Goal: Transaction & Acquisition: Purchase product/service

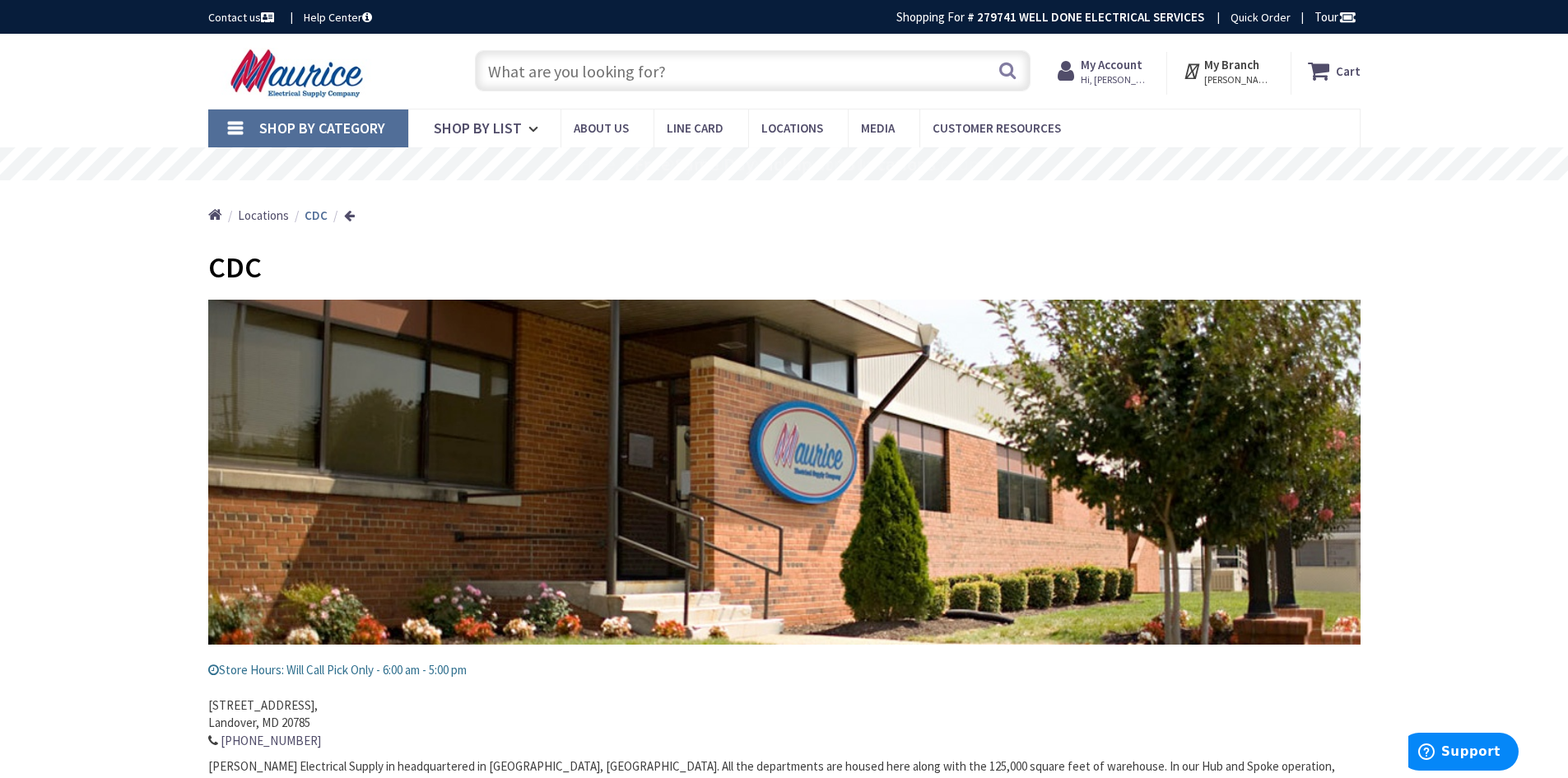
click at [648, 68] on input "text" at bounding box center [753, 71] width 556 height 41
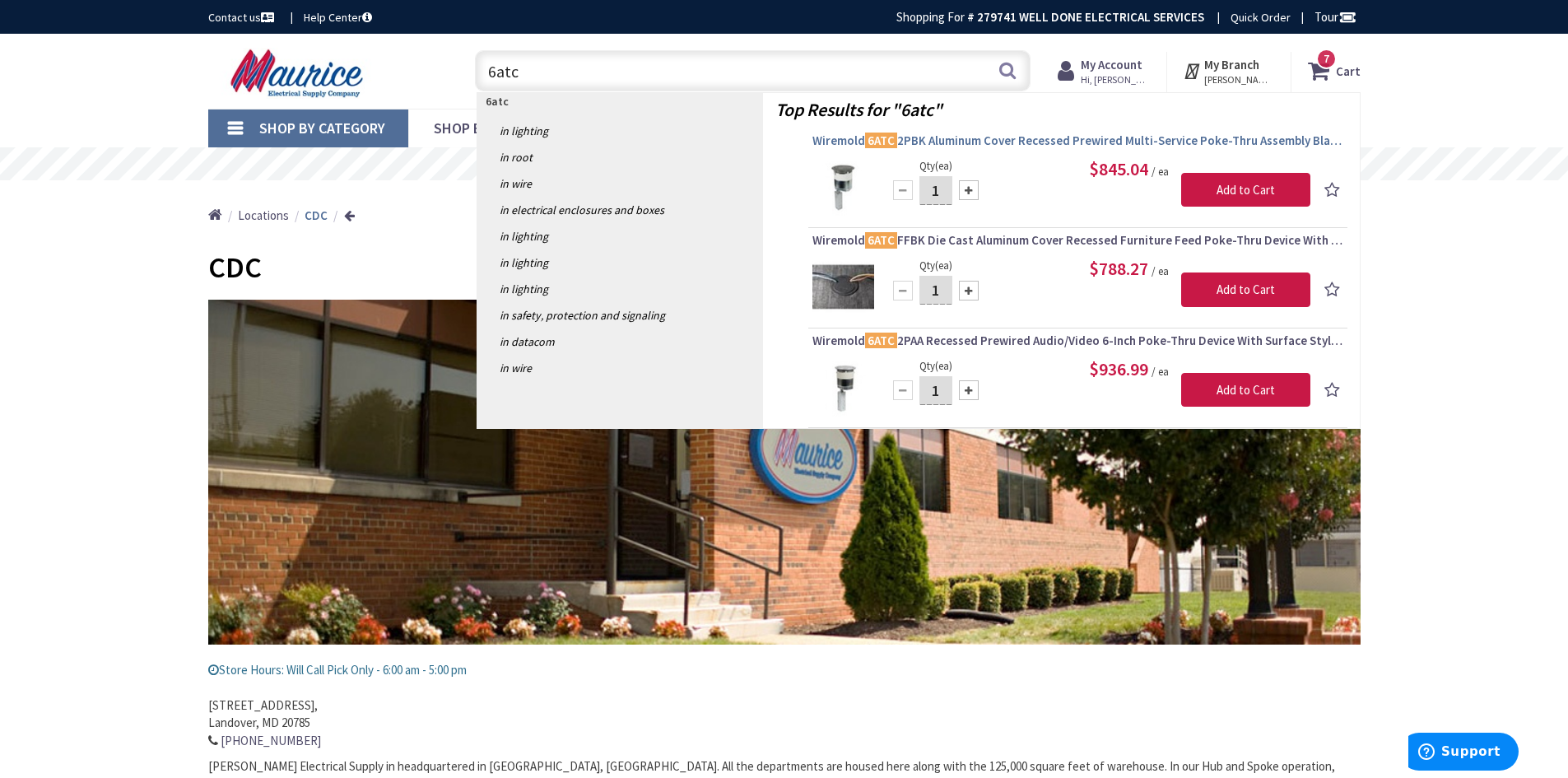
type input "6atc"
click at [905, 143] on span "Wiremold 6ATC 2PBK Aluminum Cover Recessed Prewired Multi-Service Poke-Thru Ass…" at bounding box center [1078, 140] width 531 height 16
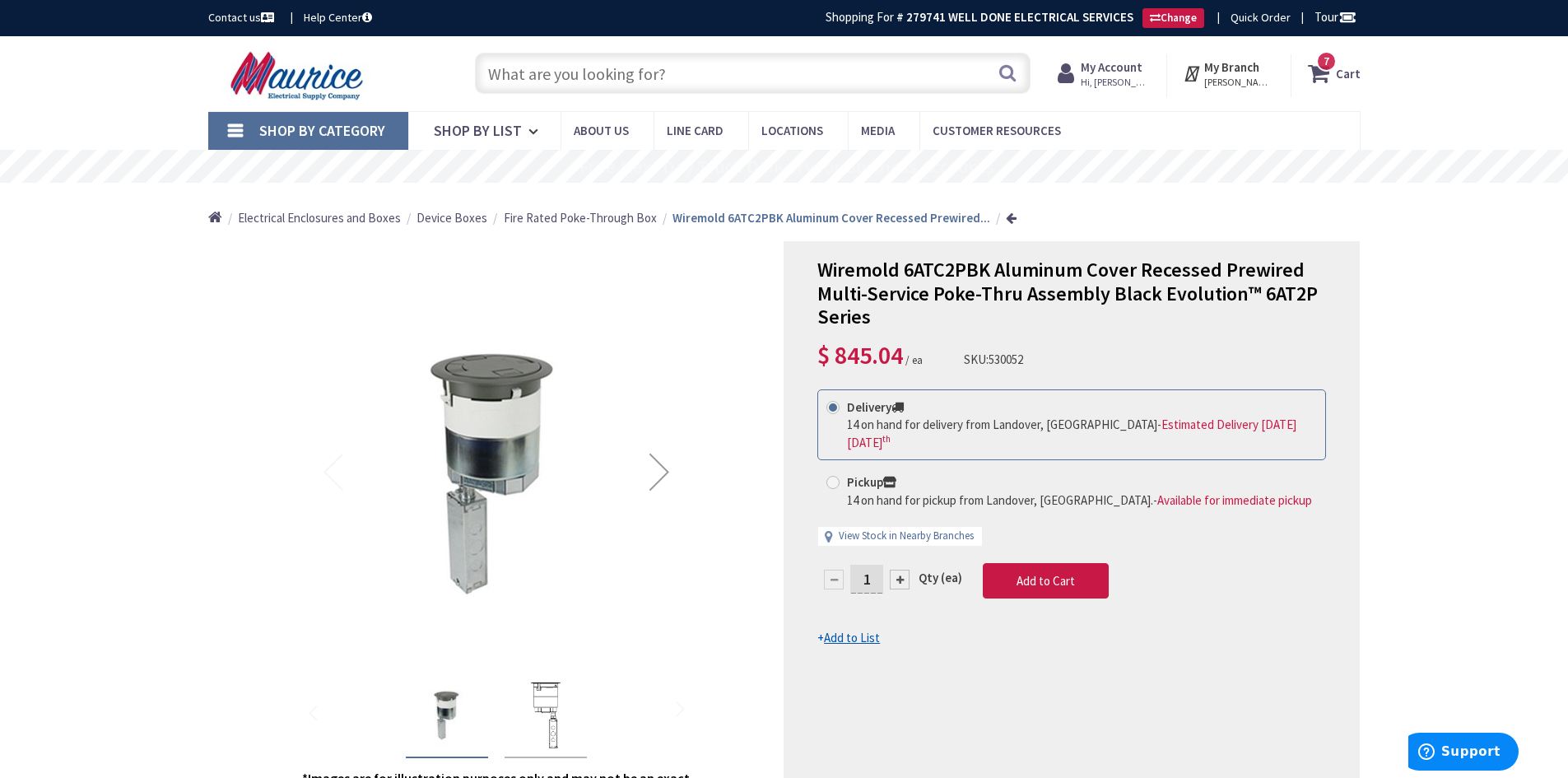
click at [614, 76] on input "text" at bounding box center [753, 73] width 556 height 41
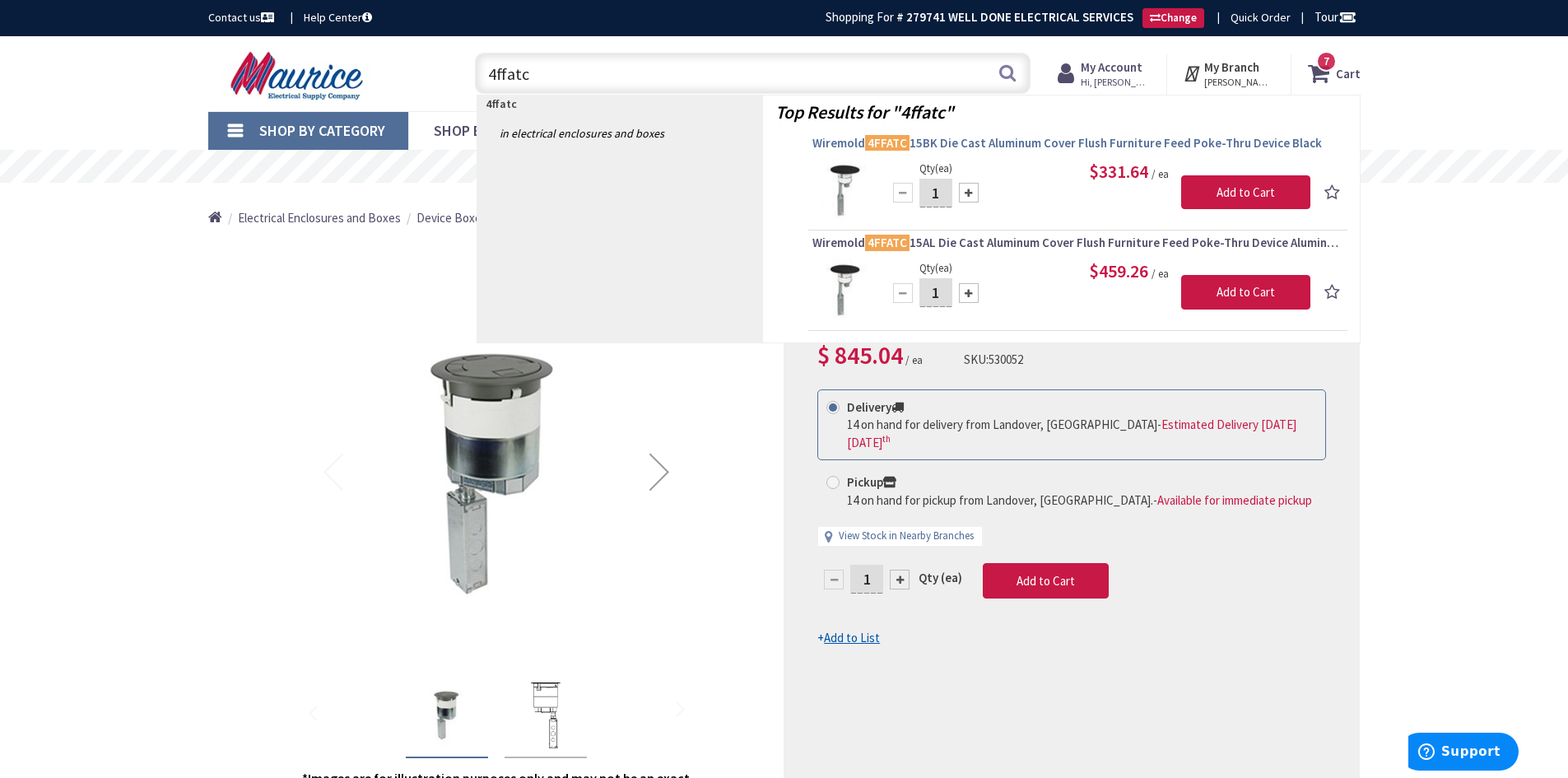
type input "4ffatc"
click at [923, 146] on span "Wiremold 4FFATC 15BK Die Cast Aluminum Cover Flush Furniture Feed Poke-Thru Dev…" at bounding box center [1078, 142] width 531 height 16
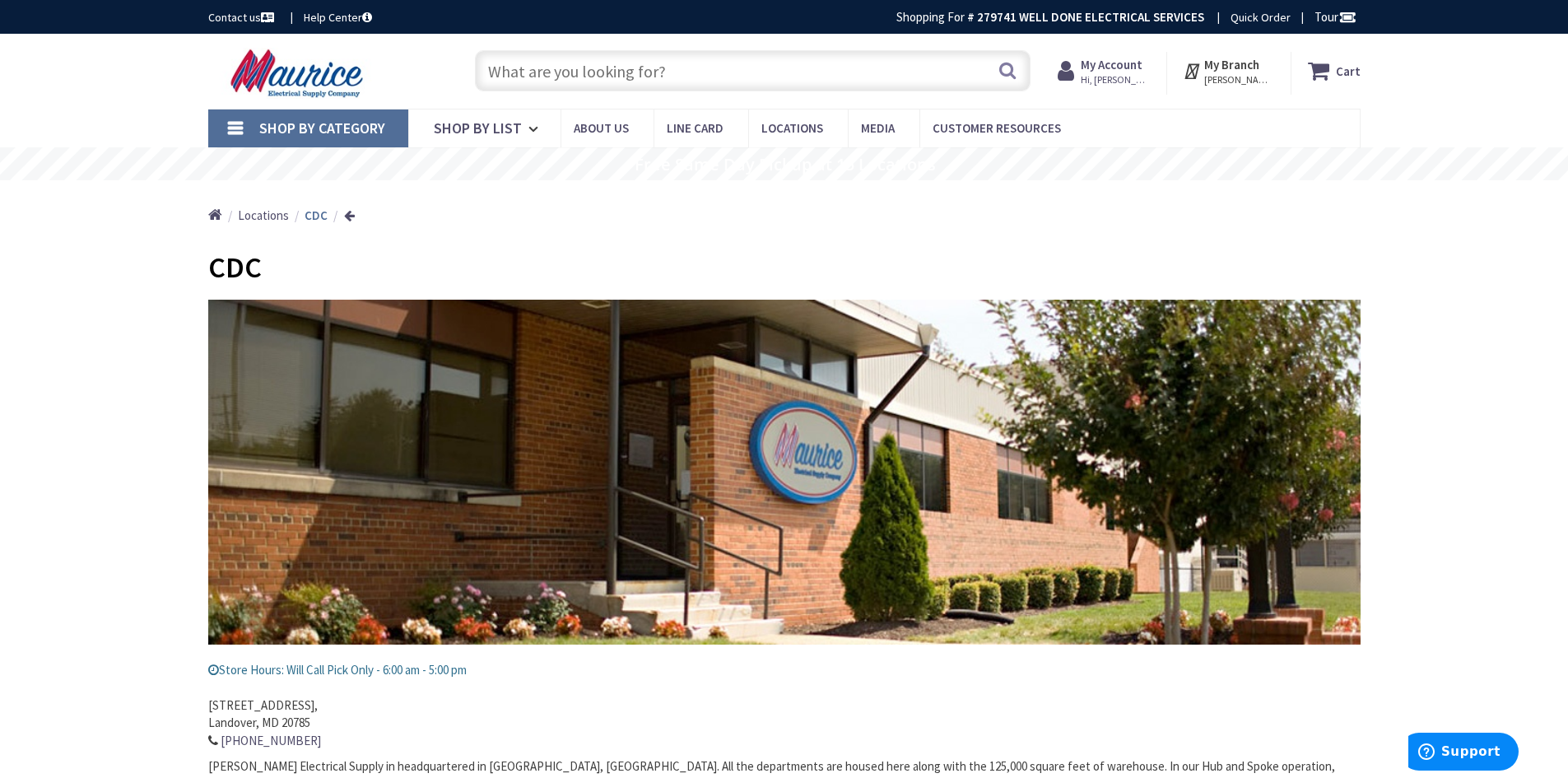
click at [655, 75] on input "text" at bounding box center [753, 71] width 556 height 41
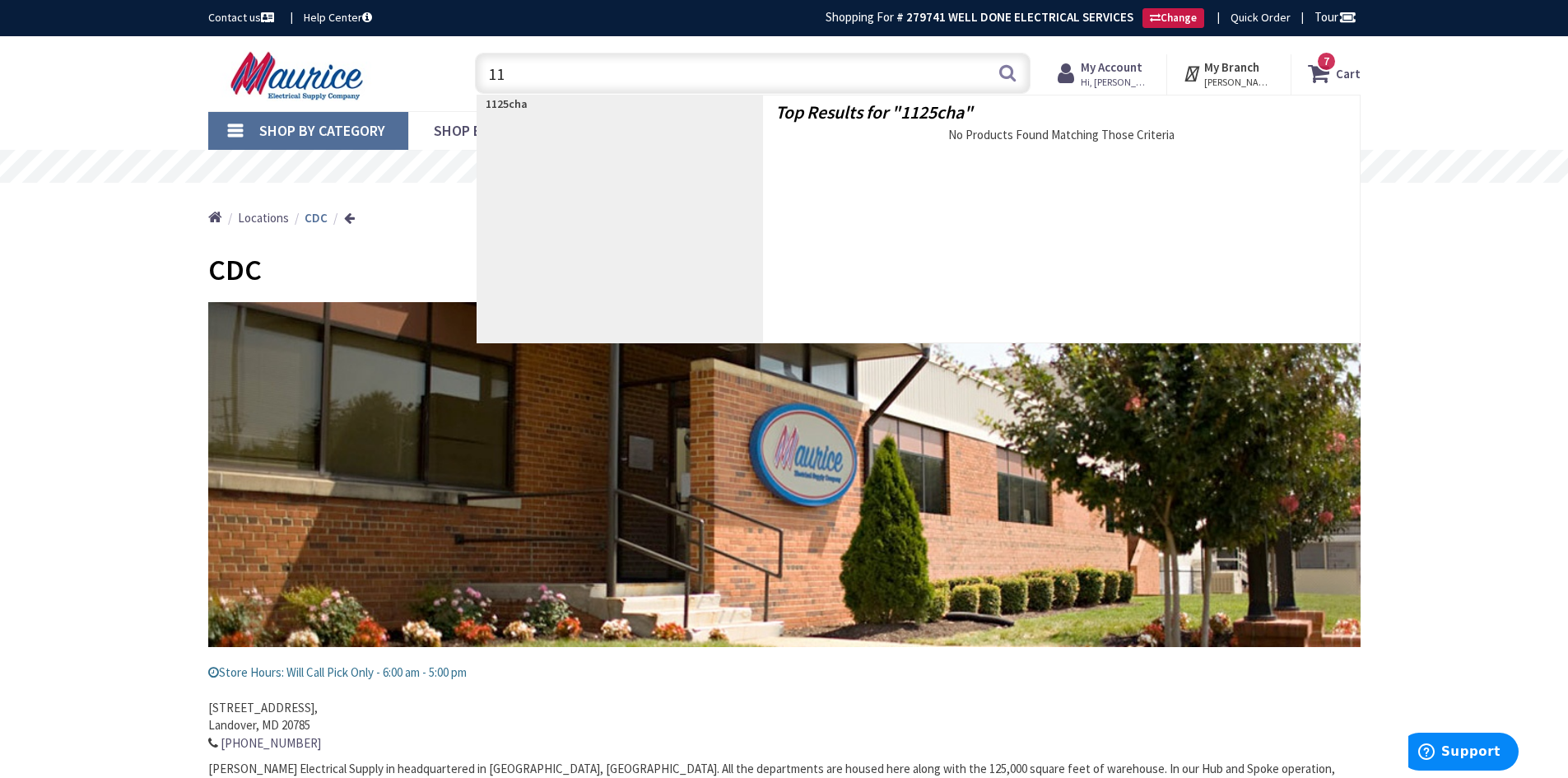
type input "1"
